Goal: Information Seeking & Learning: Learn about a topic

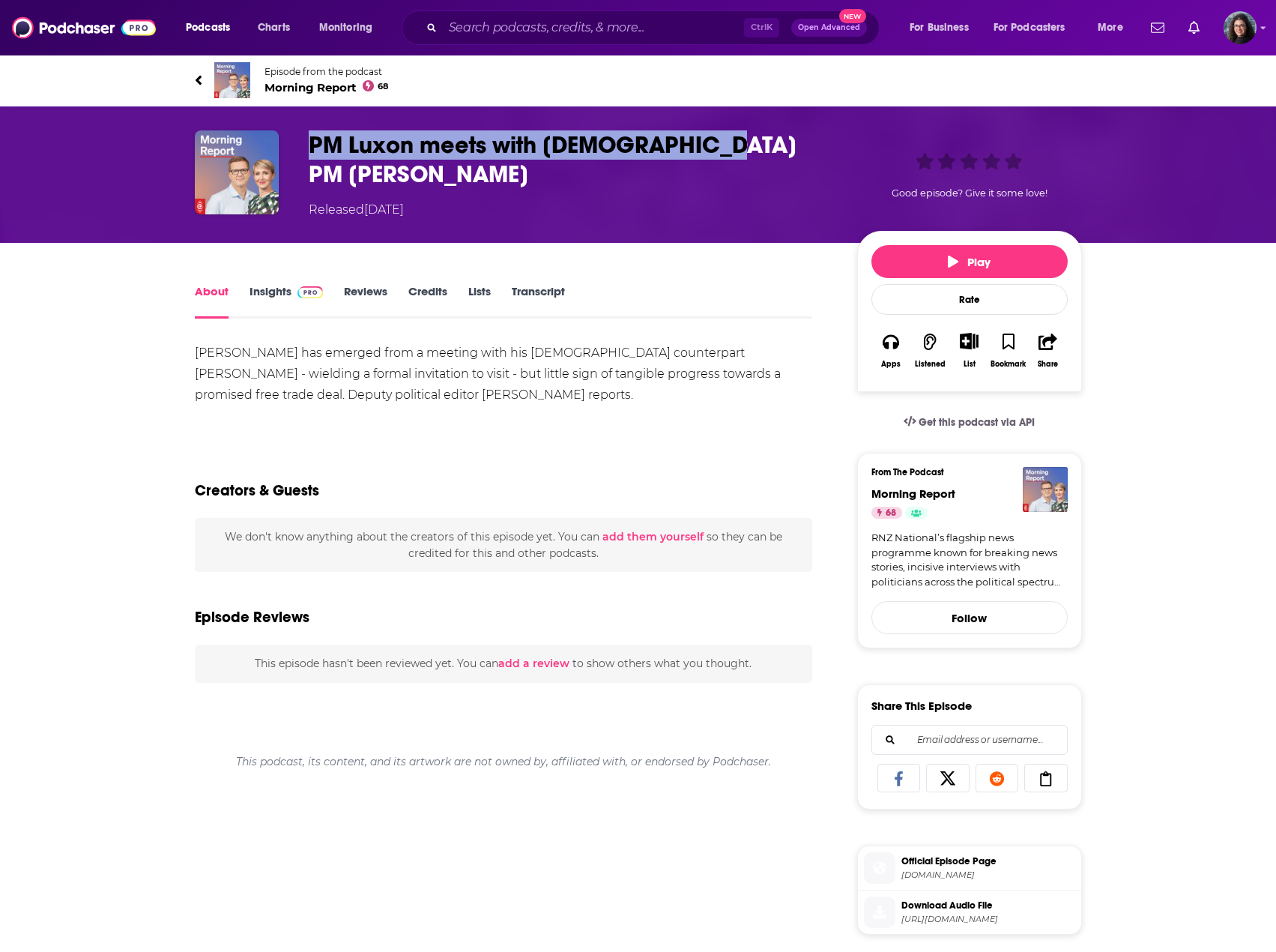
drag, startPoint x: 733, startPoint y: 145, endPoint x: 312, endPoint y: 145, distance: 421.0
click at [312, 145] on h1 "PM Luxon meets with [DEMOGRAPHIC_DATA] PM [PERSON_NAME]" at bounding box center [571, 160] width 525 height 58
copy h1 "PM Luxon meets with [DEMOGRAPHIC_DATA] PM [PERSON_NAME]"
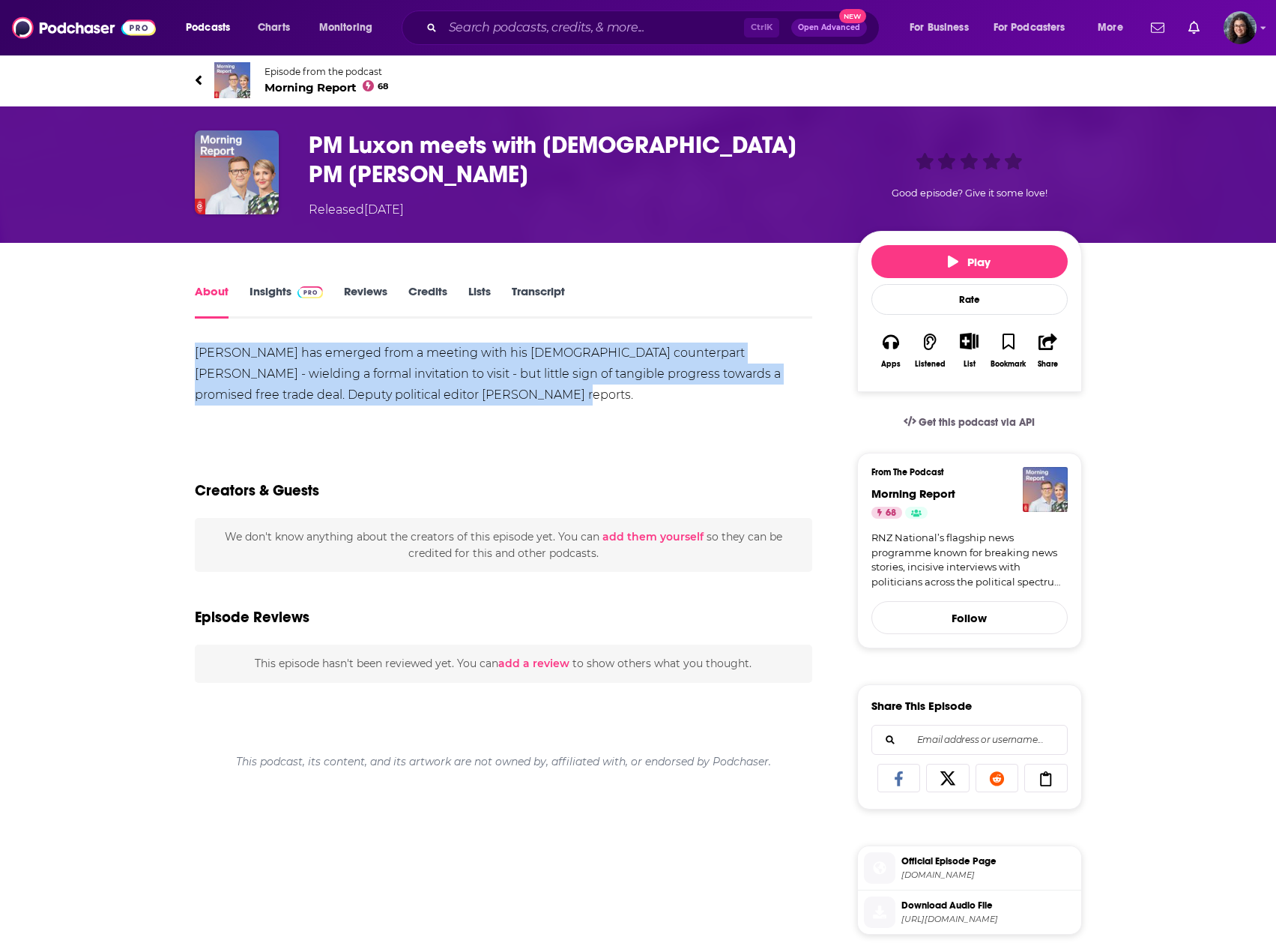
drag, startPoint x: 435, startPoint y: 390, endPoint x: 188, endPoint y: 340, distance: 252.0
click at [188, 340] on div "About Insights Reviews Credits Lists Transcript [PERSON_NAME] has emerged from …" at bounding box center [514, 849] width 687 height 1135
copy div "[PERSON_NAME] has emerged from a meeting with his [DEMOGRAPHIC_DATA] counterpar…"
click at [461, 395] on div "[PERSON_NAME] has emerged from a meeting with his [DEMOGRAPHIC_DATA] counterpar…" at bounding box center [504, 374] width 619 height 63
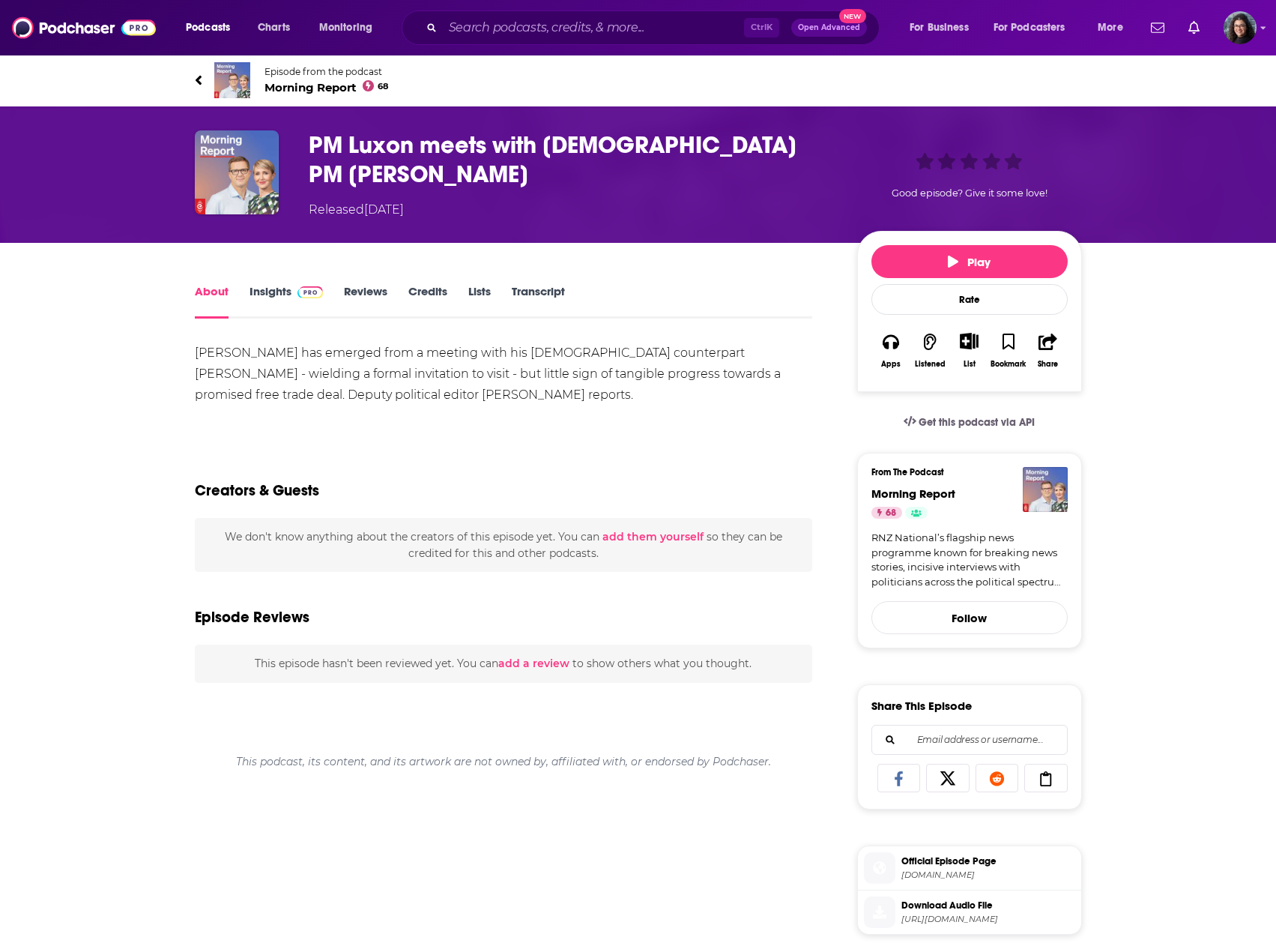
drag, startPoint x: 277, startPoint y: 293, endPoint x: 368, endPoint y: 329, distance: 97.9
click at [277, 293] on link "Insights" at bounding box center [287, 301] width 74 height 35
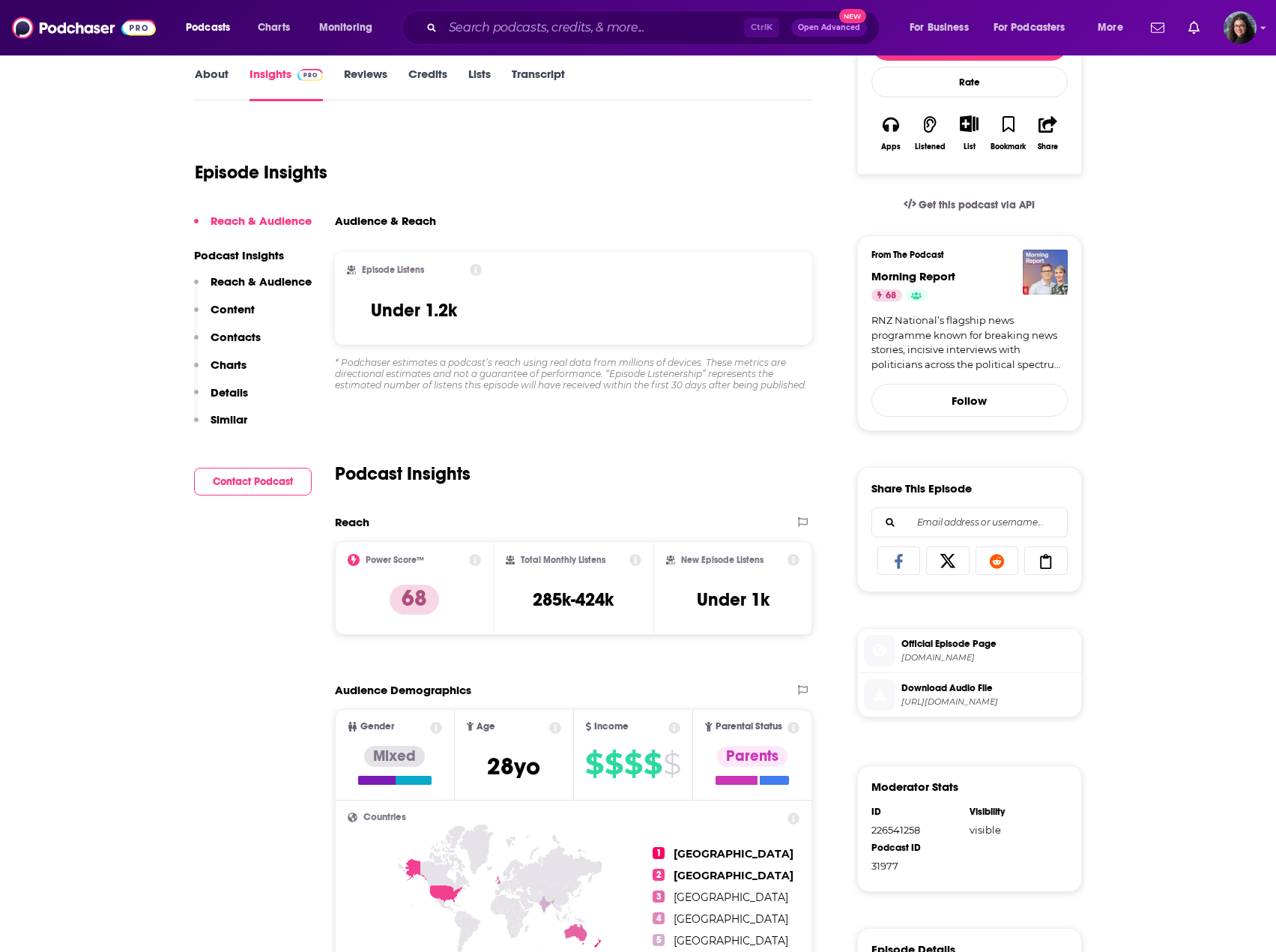
scroll to position [225, 0]
